Goal: Find contact information

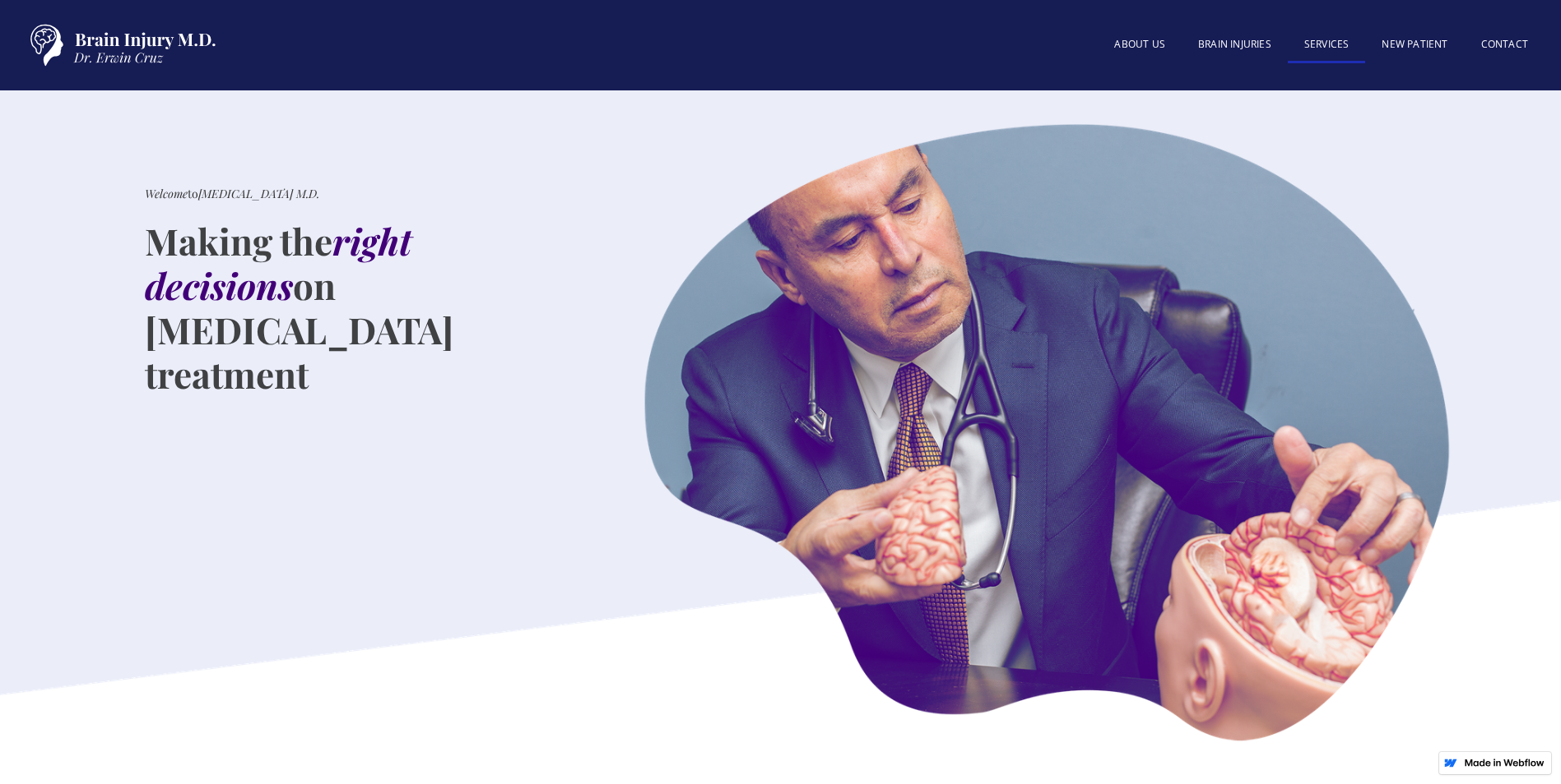
click at [1343, 42] on link "SERVICES" at bounding box center [1326, 45] width 78 height 36
click at [1509, 43] on link "Contact" at bounding box center [1504, 45] width 80 height 36
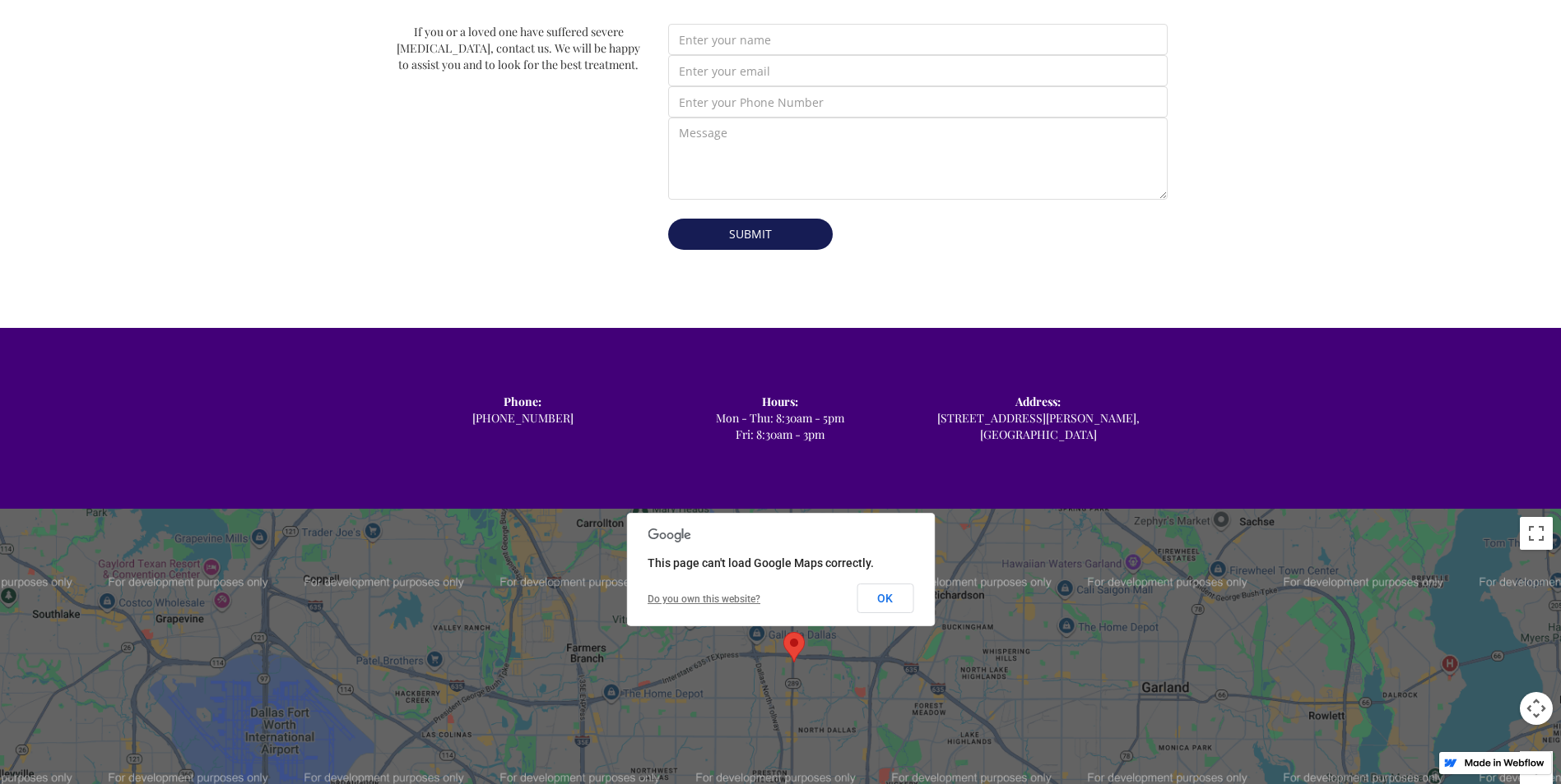
scroll to position [823, 0]
